Goal: Information Seeking & Learning: Learn about a topic

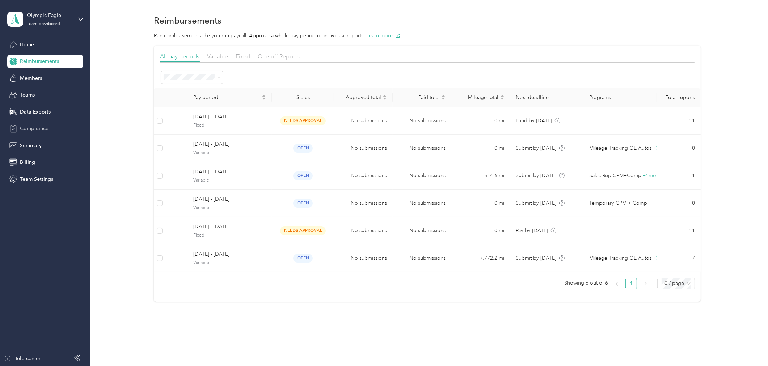
click at [30, 127] on span "Compliance" at bounding box center [34, 129] width 29 height 8
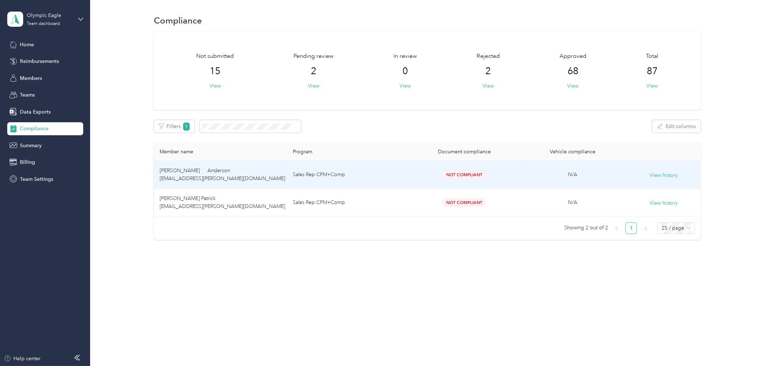
click at [233, 173] on td "[PERSON_NAME] Anderson [EMAIL_ADDRESS][PERSON_NAME][DOMAIN_NAME]" at bounding box center [220, 175] width 133 height 28
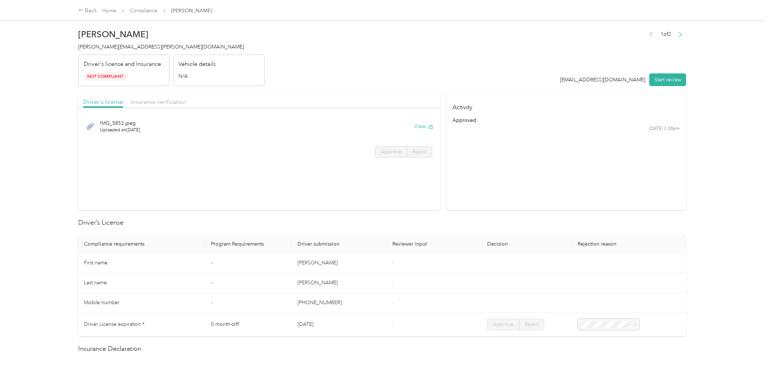
scroll to position [241, 0]
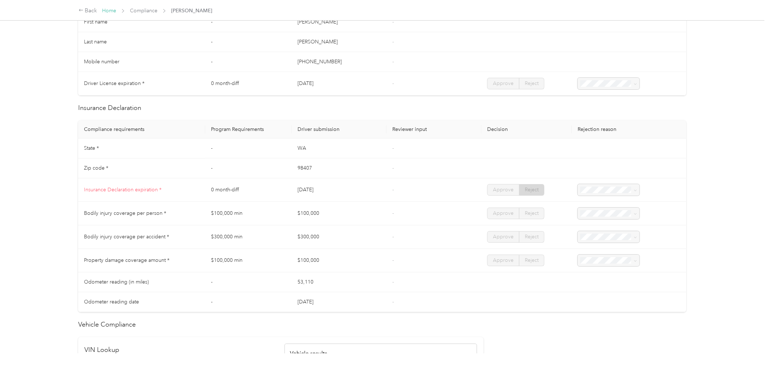
click at [105, 13] on link "Home" at bounding box center [109, 11] width 14 height 6
